Goal: Find specific page/section: Find specific page/section

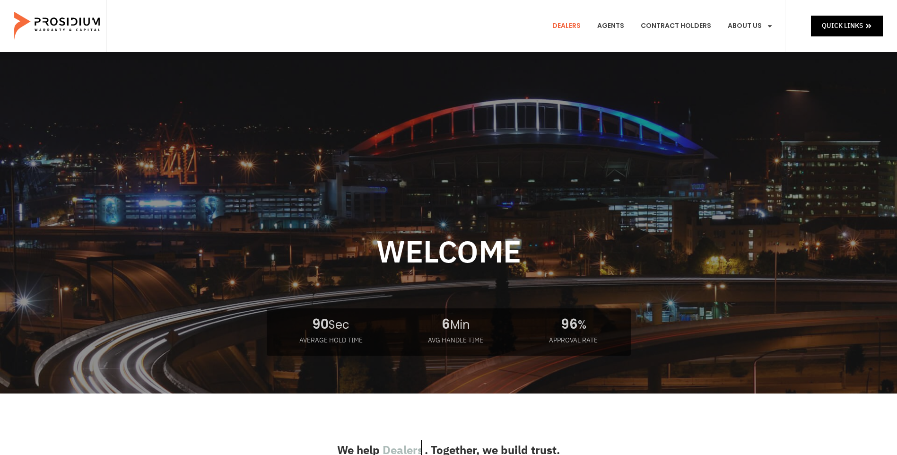
click at [566, 31] on link "Dealers" at bounding box center [566, 26] width 43 height 35
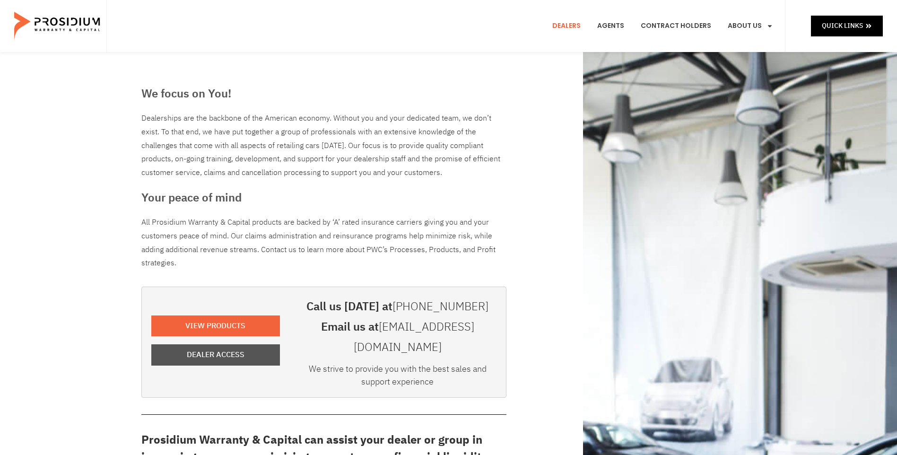
click at [247, 348] on span "Dealer Access" at bounding box center [216, 355] width 108 height 14
